Goal: Transaction & Acquisition: Subscribe to service/newsletter

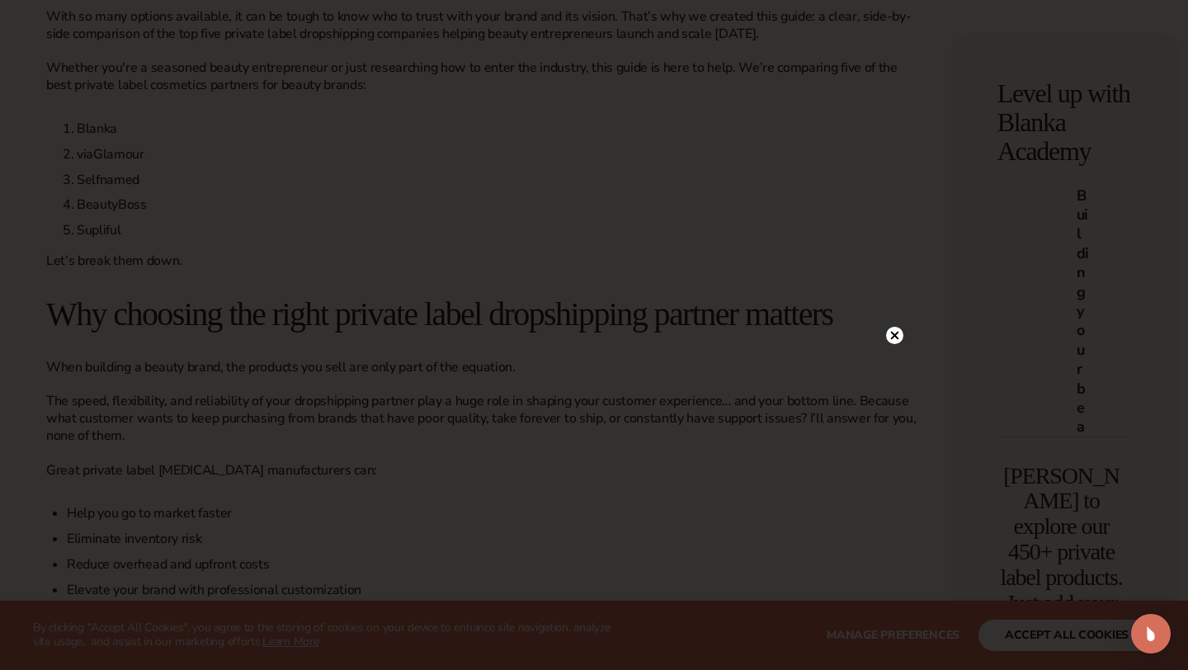
scroll to position [835, 0]
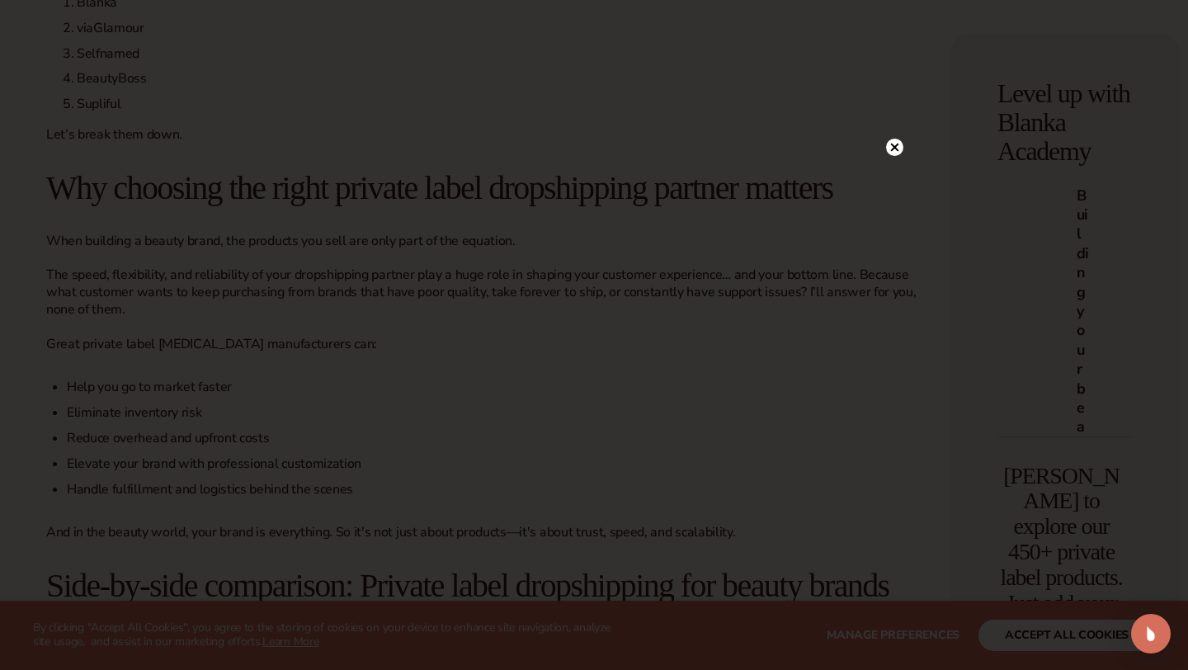
click at [887, 142] on circle at bounding box center [894, 147] width 17 height 17
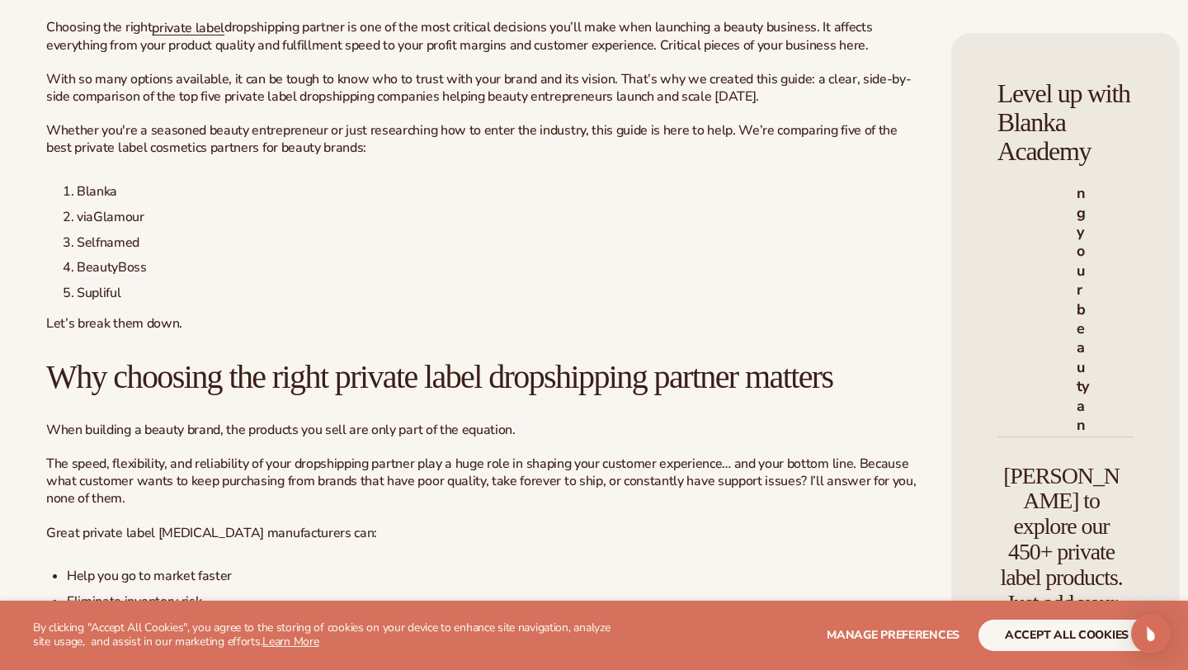
scroll to position [0, 0]
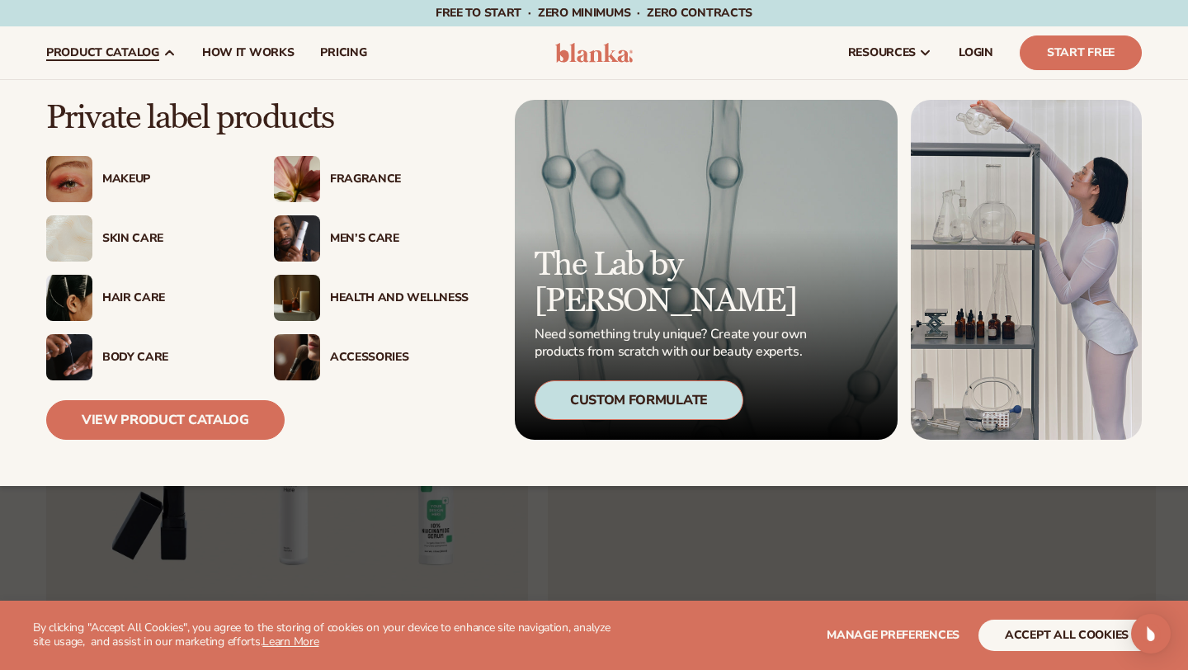
click at [138, 242] on div "Skin Care" at bounding box center [171, 239] width 139 height 14
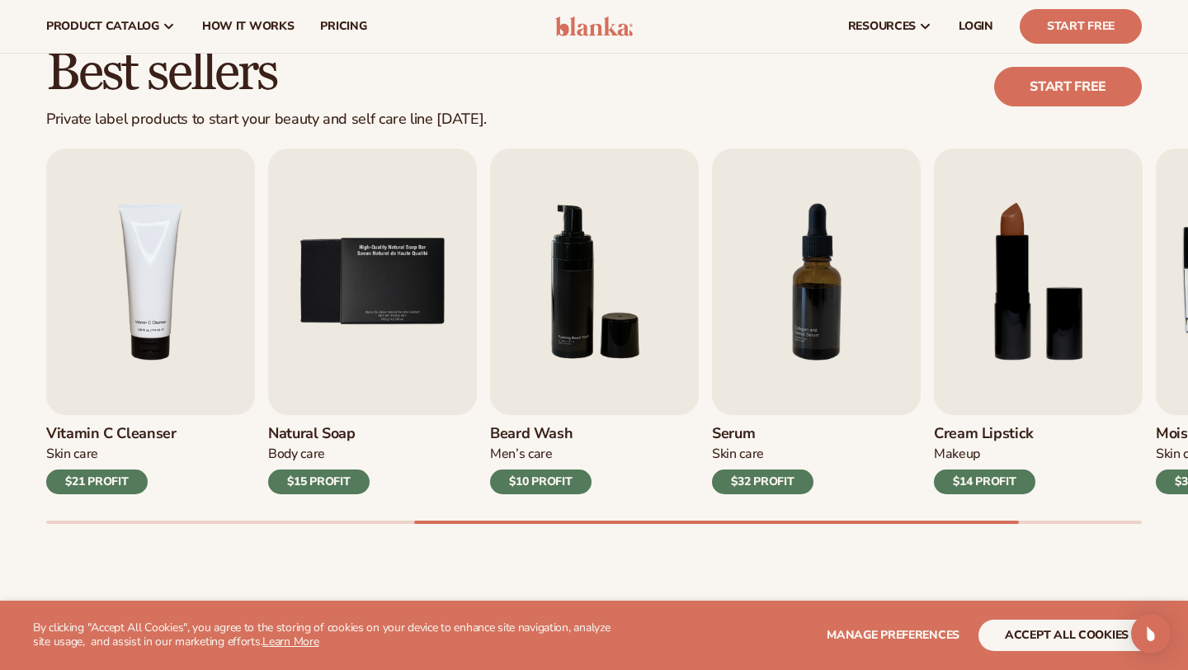
scroll to position [443, 0]
click at [591, 288] on img "6 / 9" at bounding box center [594, 282] width 209 height 266
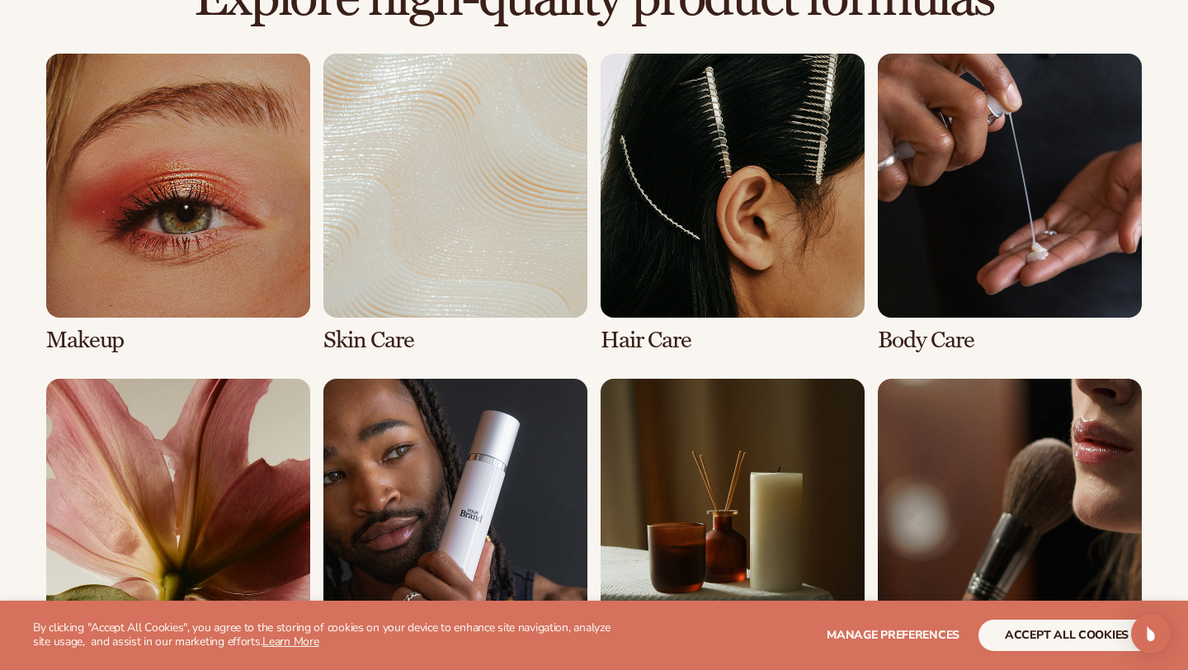
click at [438, 219] on link "2 / 8" at bounding box center [455, 203] width 264 height 299
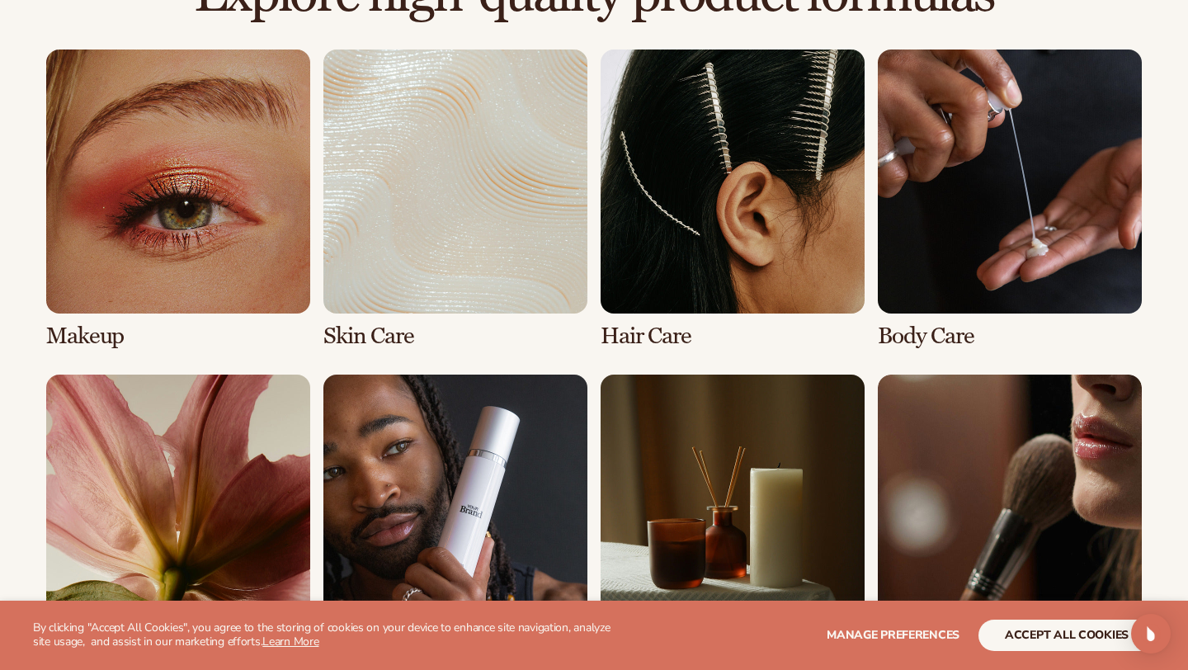
click at [438, 219] on link "2 / 8" at bounding box center [455, 198] width 264 height 299
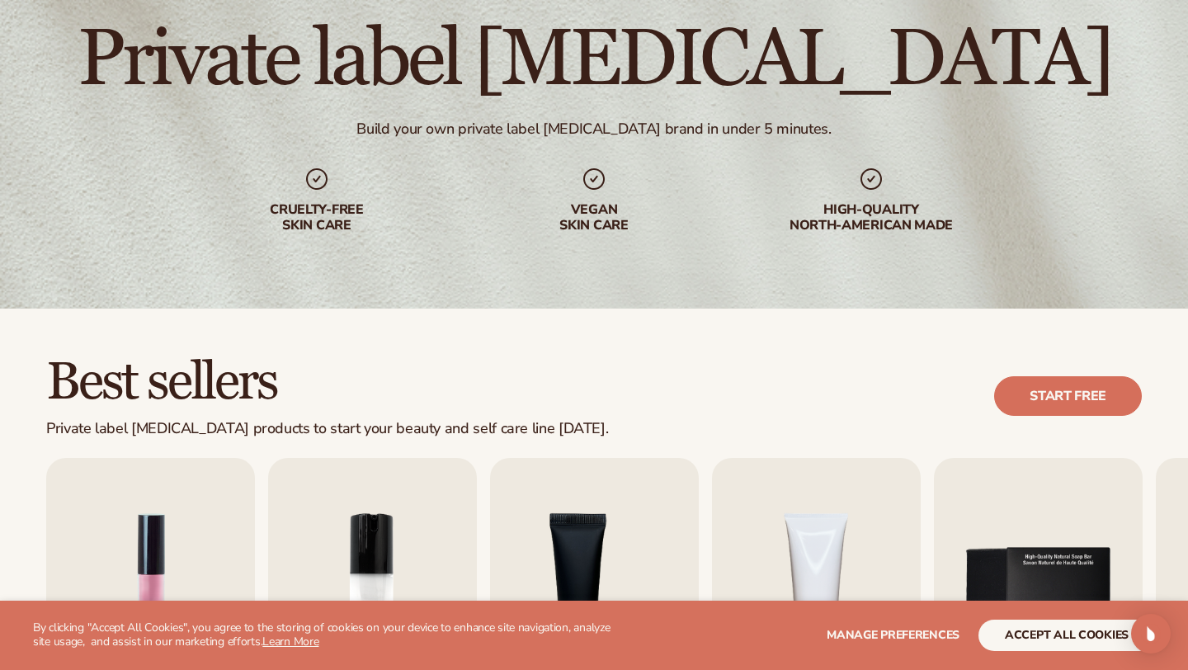
scroll to position [440, 0]
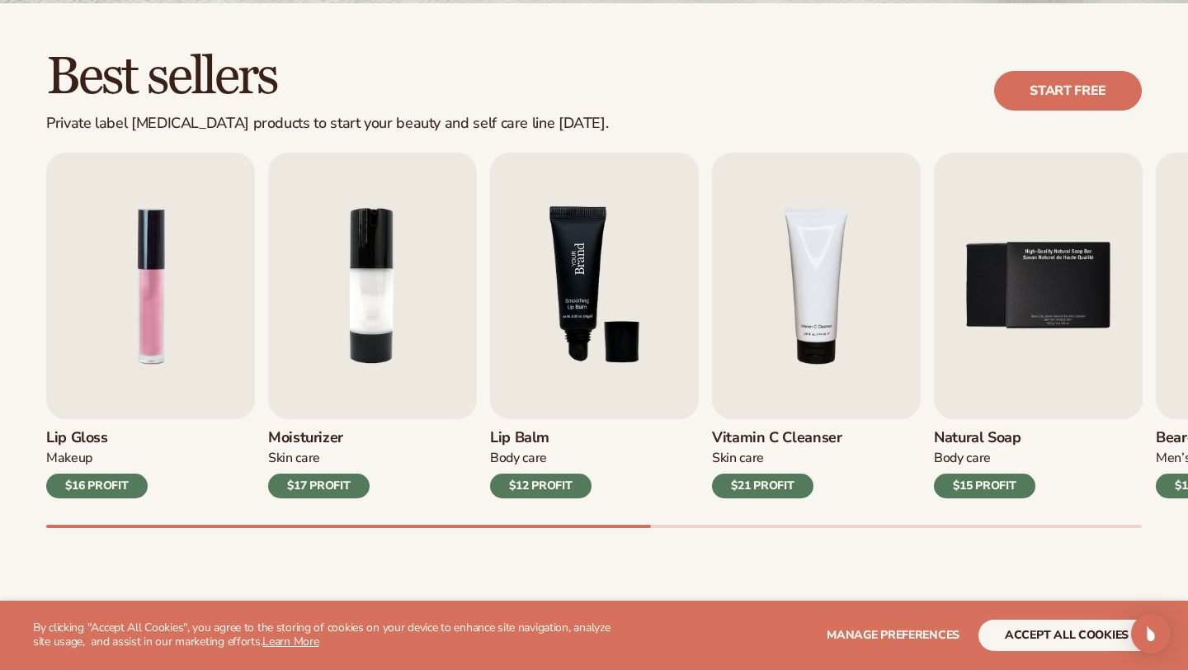
click at [556, 369] on img "3 / 9" at bounding box center [594, 286] width 209 height 266
click at [554, 363] on img "3 / 9" at bounding box center [594, 286] width 209 height 266
click at [572, 328] on img "3 / 9" at bounding box center [594, 286] width 209 height 266
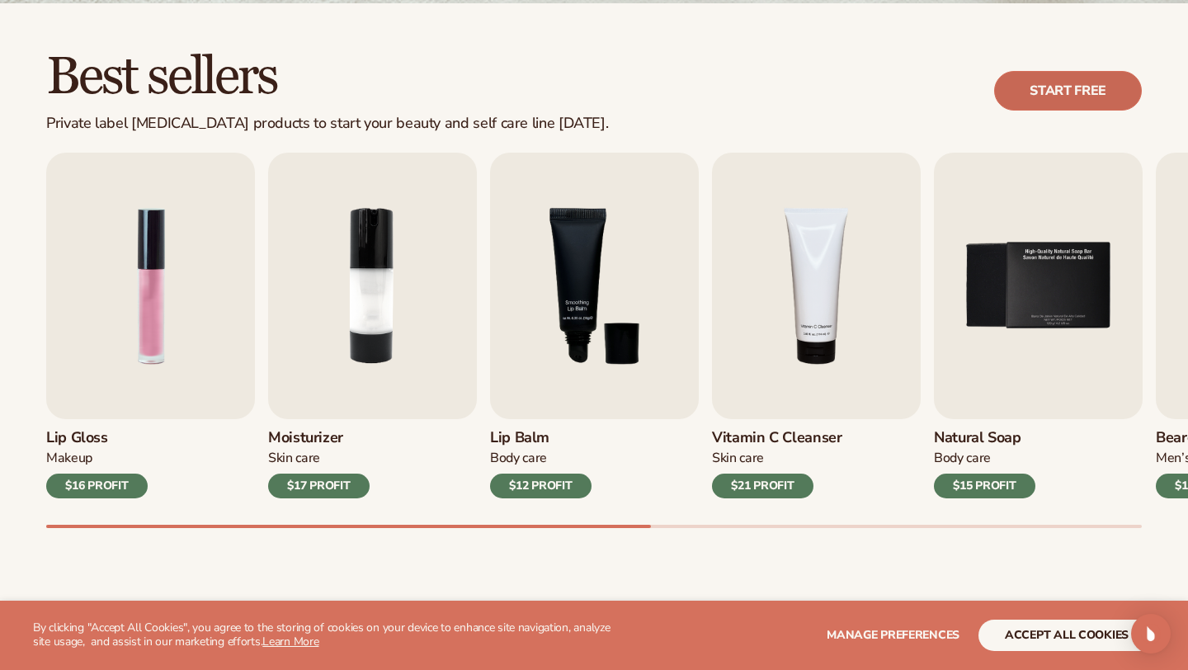
click at [1061, 81] on link "Start free" at bounding box center [1068, 91] width 148 height 40
